Goal: Find specific page/section: Find specific page/section

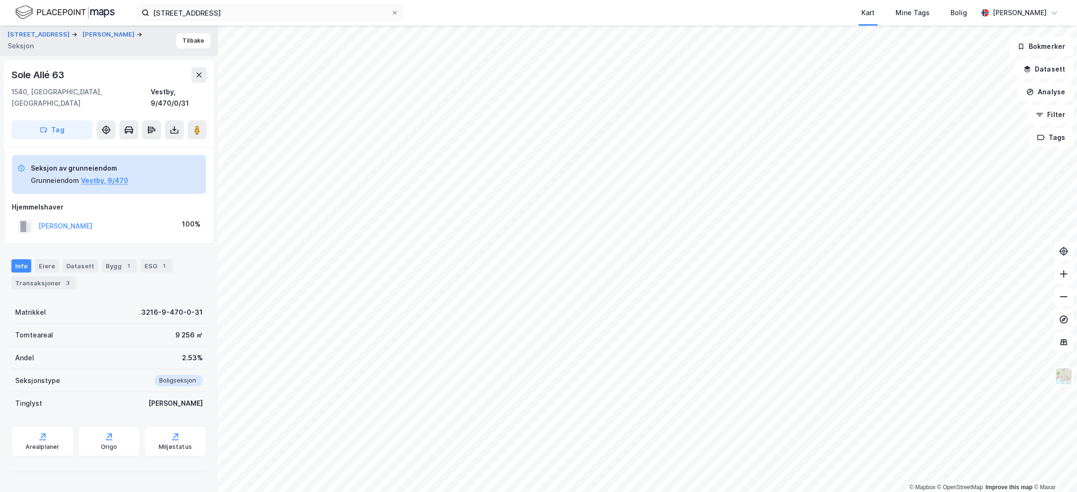
click at [221, 21] on div "Kveldroveien 3 Kart Mine Tags Bolig [PERSON_NAME]" at bounding box center [538, 13] width 1077 height 26
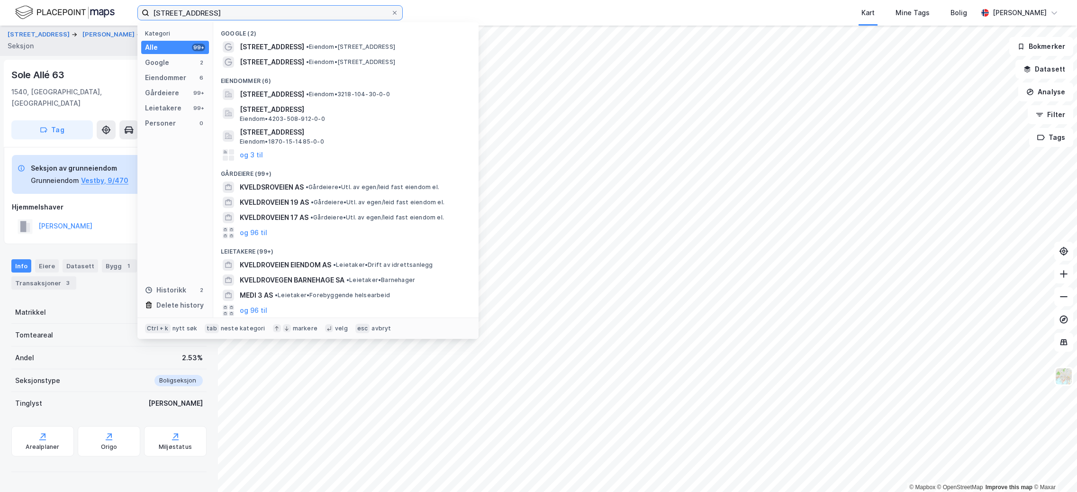
drag, startPoint x: 224, startPoint y: 17, endPoint x: 92, endPoint y: 3, distance: 132.4
click at [92, 4] on div "Kveldroveien 3 Kategori Alle 99+ Google 2 Eiendommer 6 Gårdeiere 99+ Leietakere…" at bounding box center [538, 13] width 1077 height 26
paste input "[STREET_ADDRESS]"
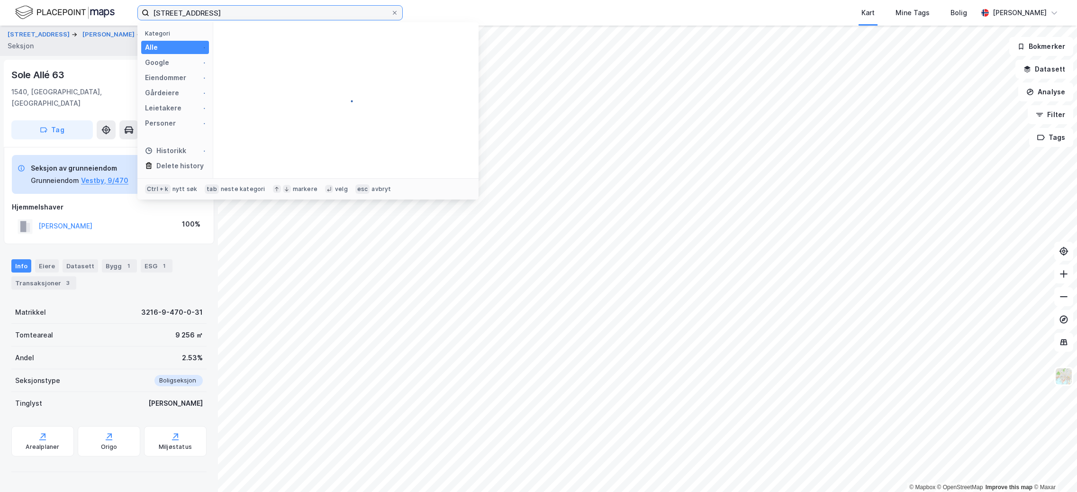
type input "[STREET_ADDRESS]"
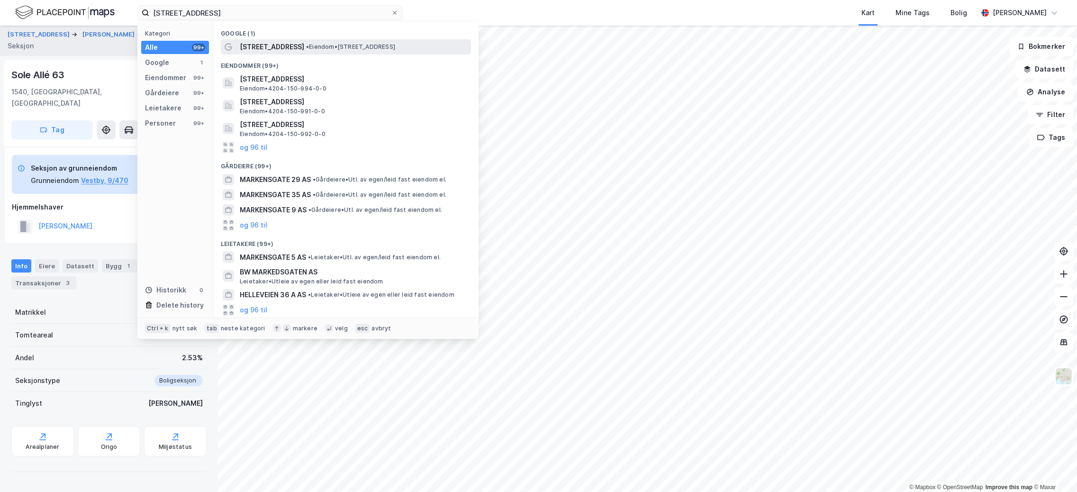
click at [273, 42] on span "[STREET_ADDRESS]" at bounding box center [272, 46] width 64 height 11
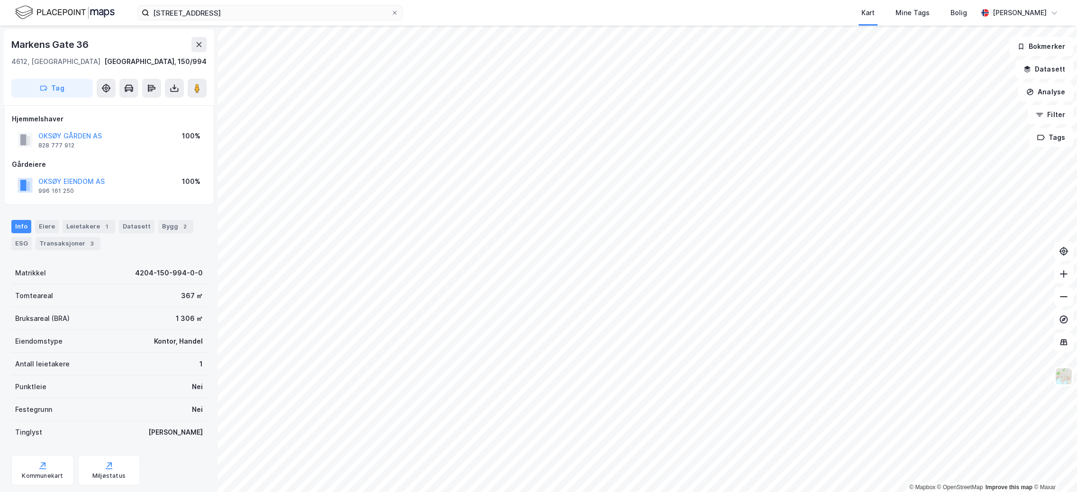
scroll to position [0, 0]
